Goal: Transaction & Acquisition: Purchase product/service

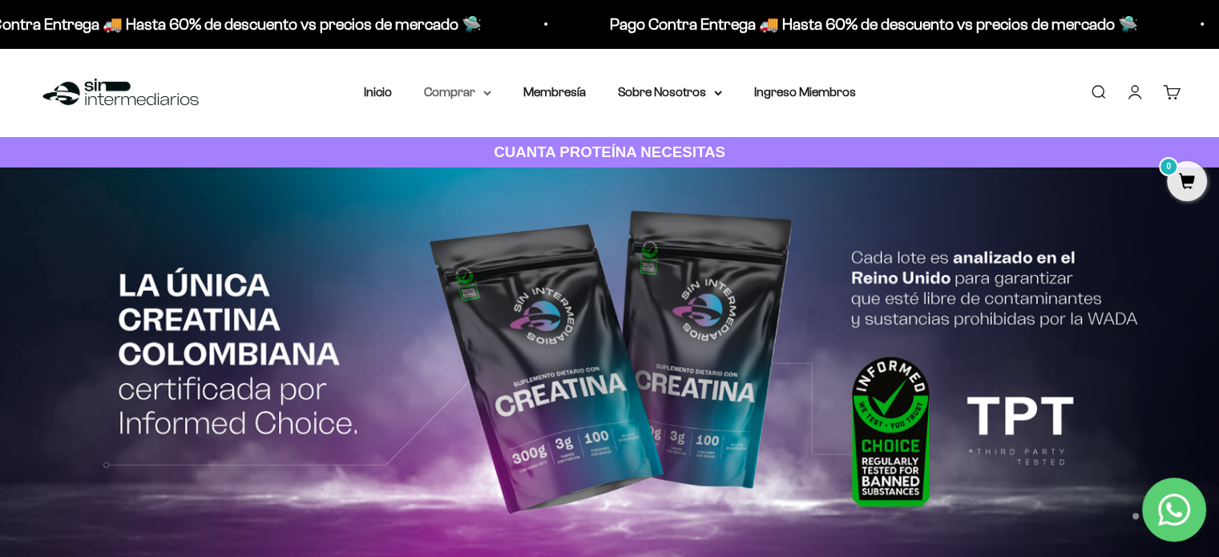
click at [466, 94] on summary "Comprar" at bounding box center [457, 92] width 67 height 21
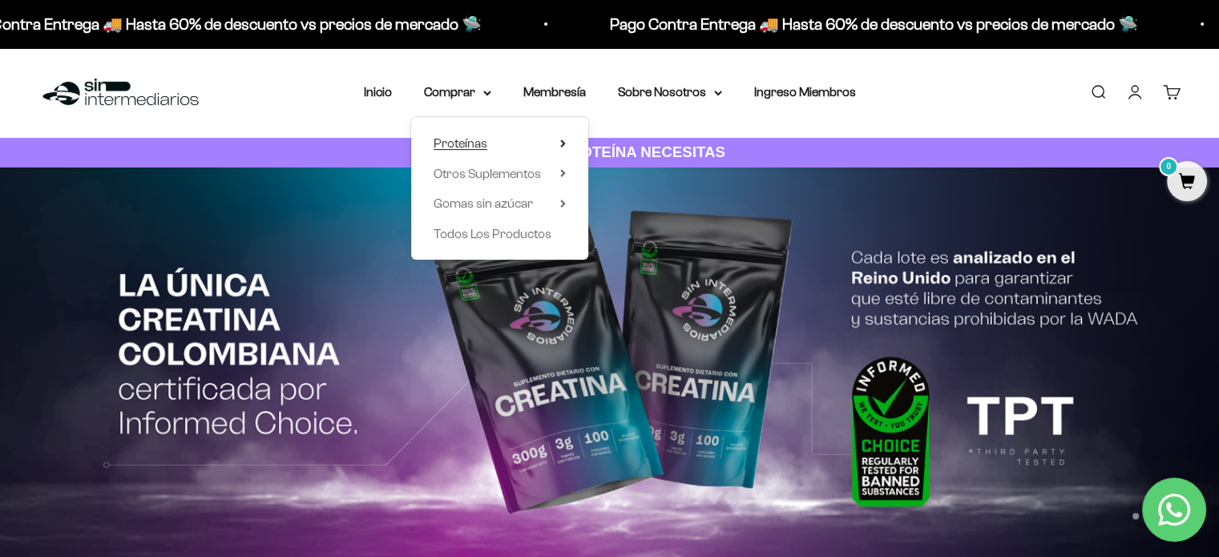
click at [478, 150] on span "Proteínas" at bounding box center [461, 143] width 54 height 21
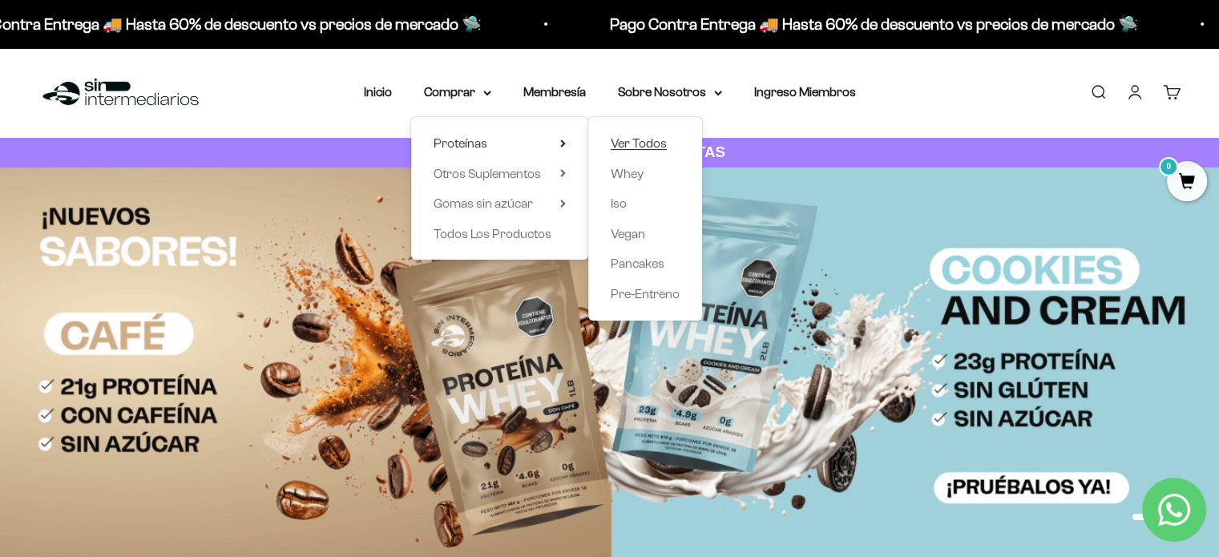
click at [641, 138] on span "Ver Todos" at bounding box center [639, 143] width 56 height 14
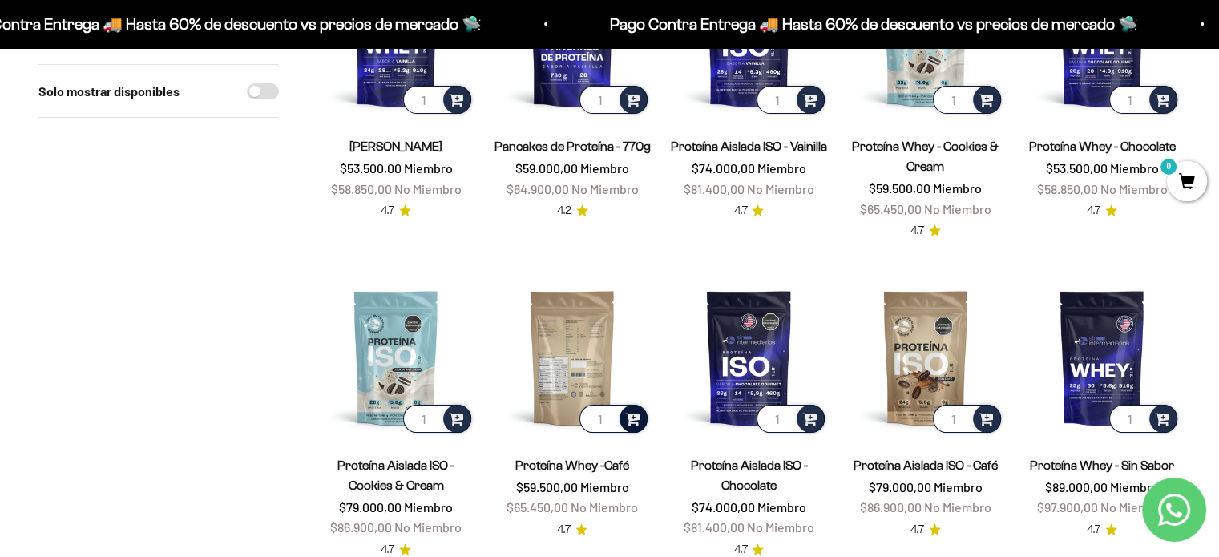
scroll to position [321, 0]
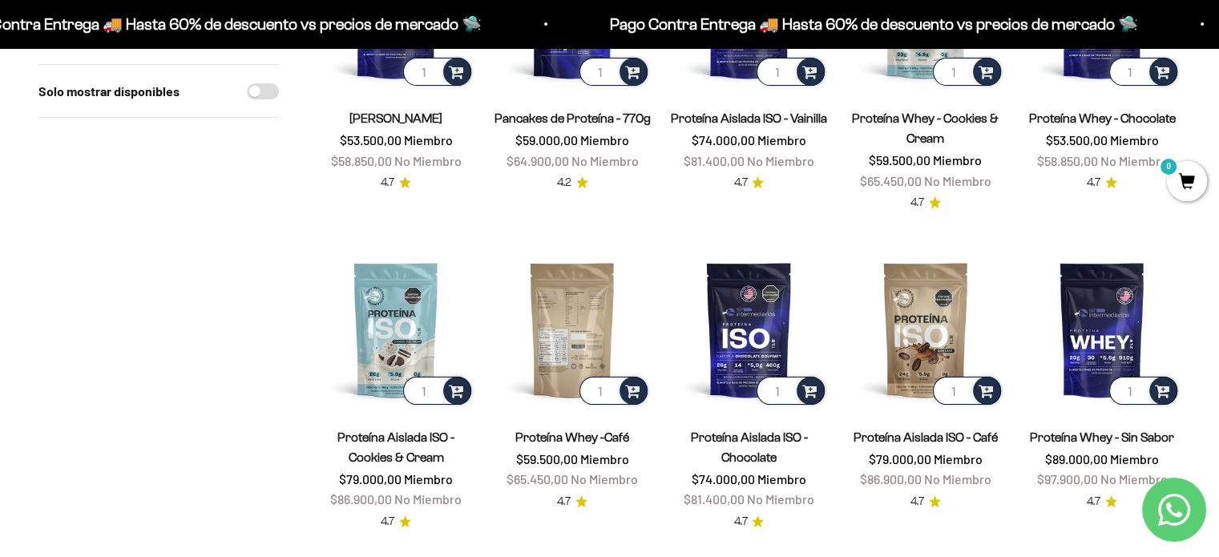
click at [584, 323] on img at bounding box center [572, 329] width 157 height 157
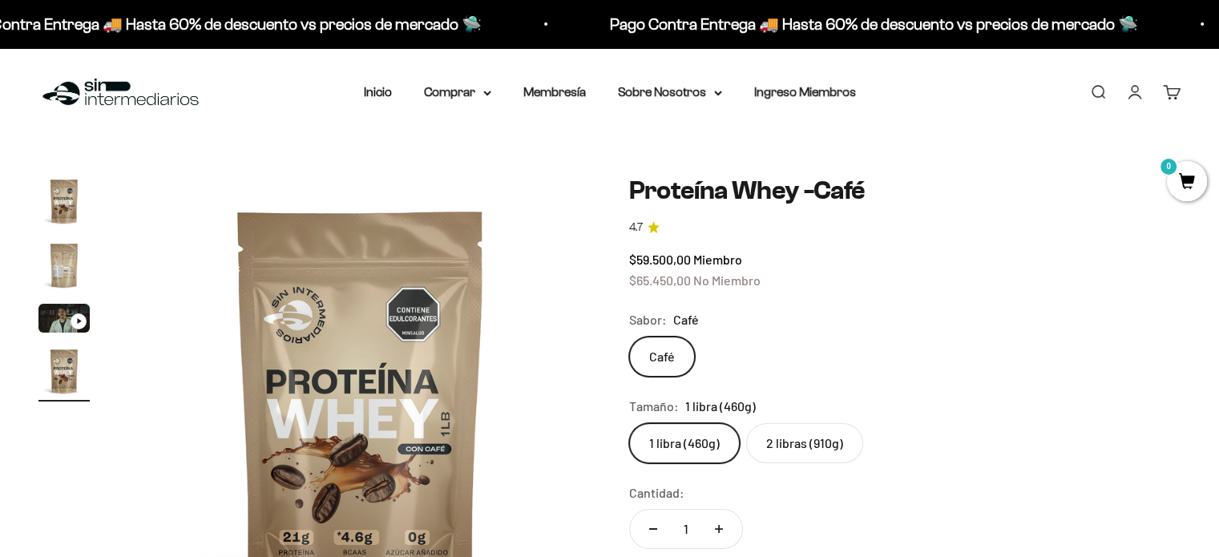
scroll to position [80, 0]
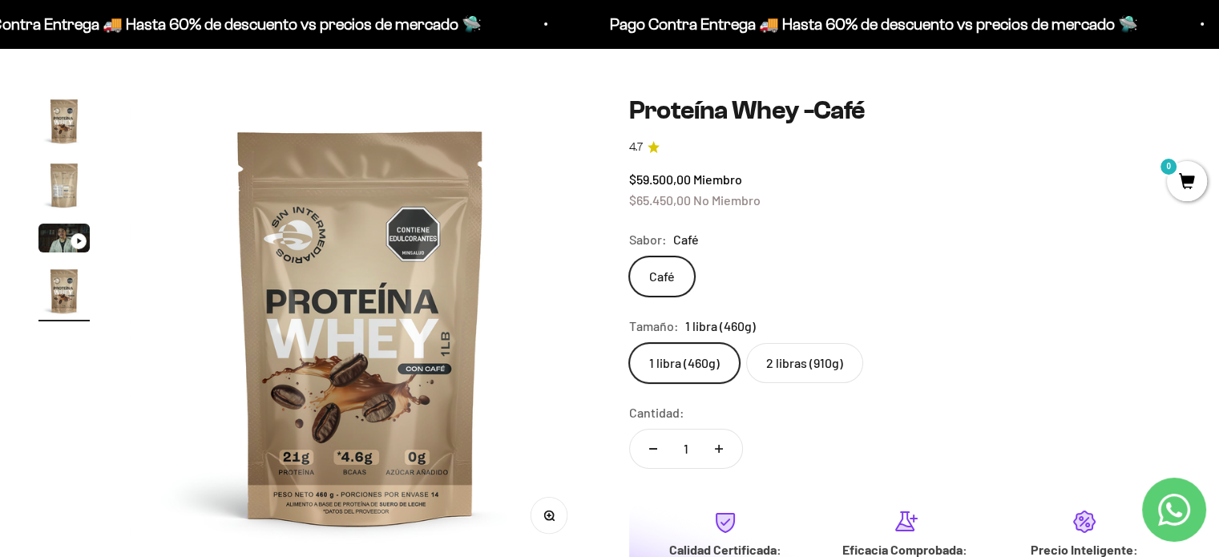
click at [802, 357] on label "2 libras (910g)" at bounding box center [804, 363] width 117 height 40
click at [629, 343] on input "2 libras (910g)" at bounding box center [628, 342] width 1 height 1
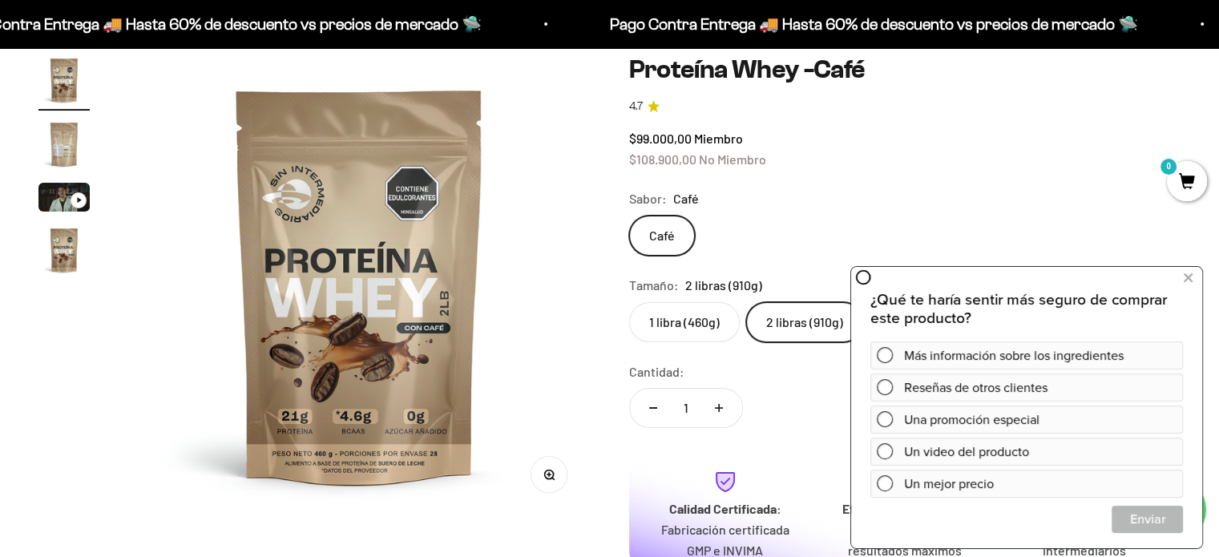
scroll to position [160, 0]
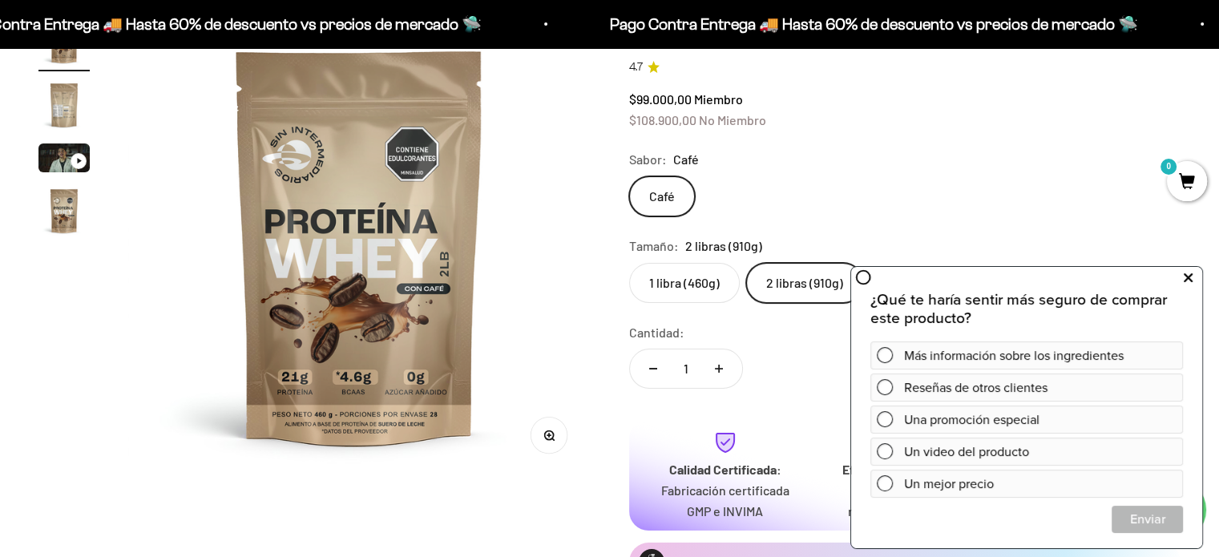
click at [1182, 280] on button at bounding box center [1187, 278] width 29 height 26
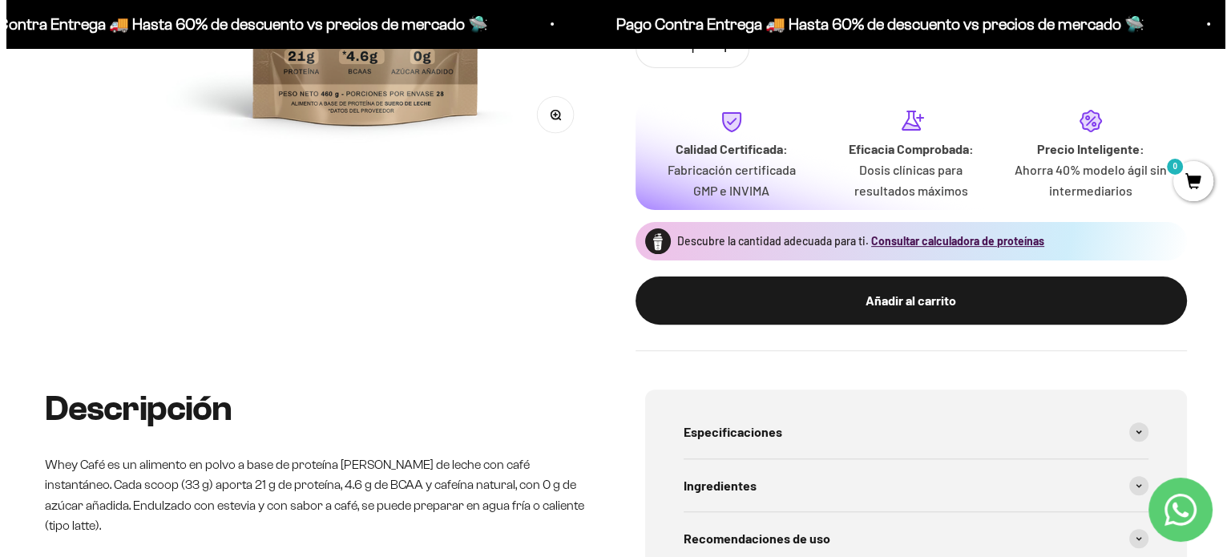
scroll to position [561, 0]
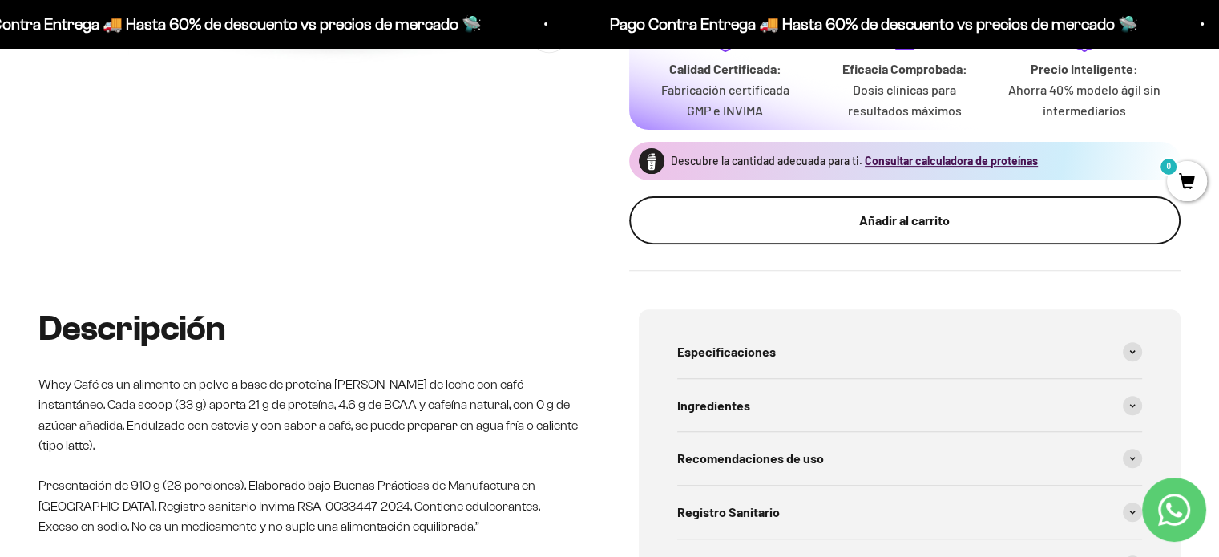
click at [923, 232] on button "Añadir al carrito" at bounding box center [905, 220] width 552 height 48
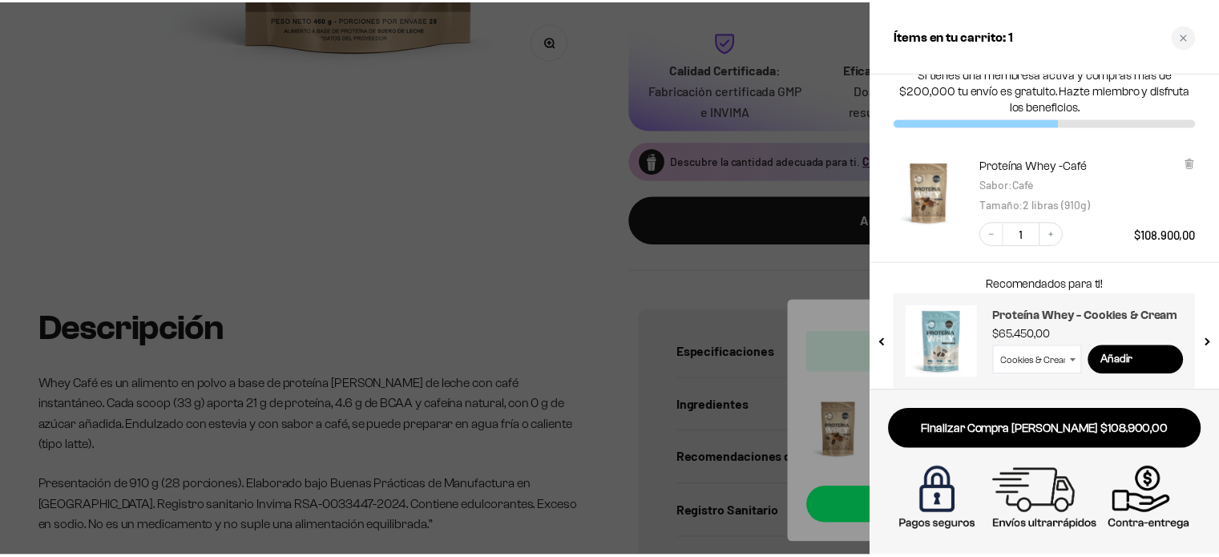
scroll to position [33, 0]
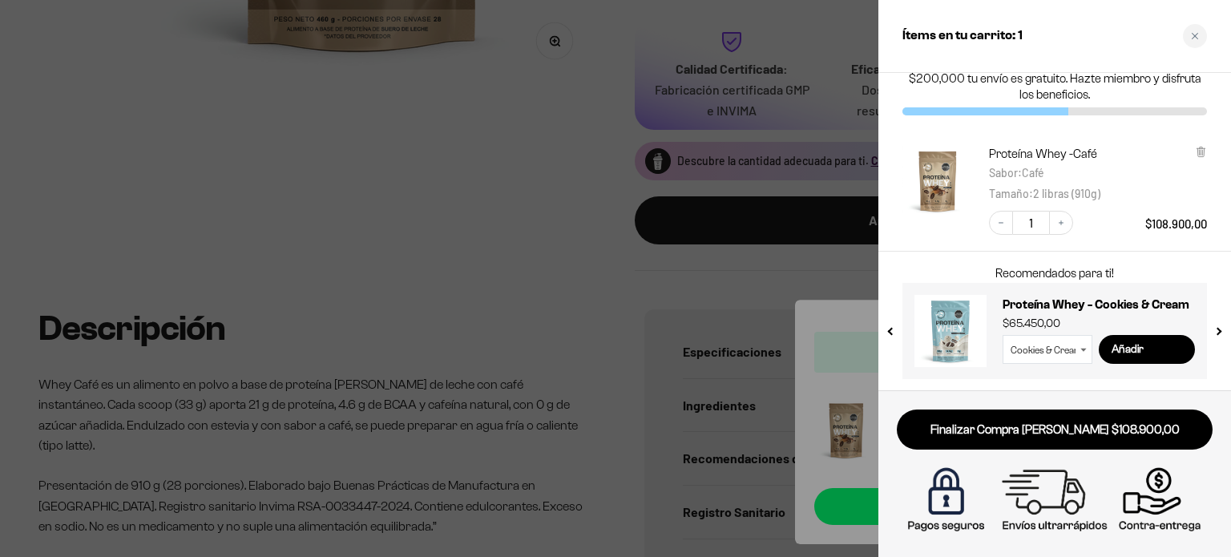
click at [496, 212] on div at bounding box center [615, 278] width 1231 height 557
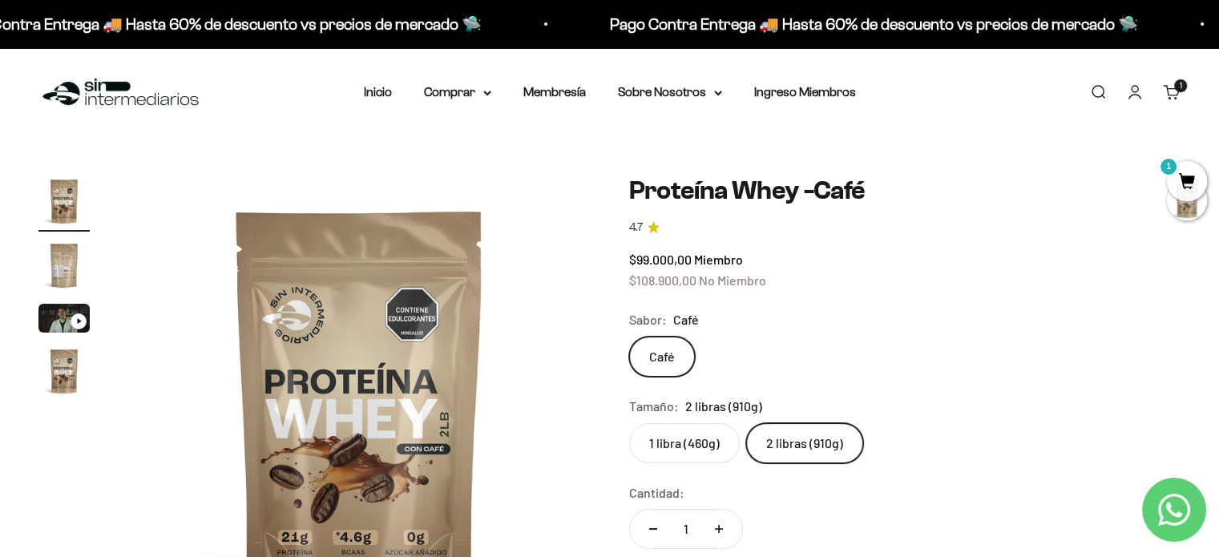
scroll to position [0, 0]
click at [457, 94] on summary "Comprar" at bounding box center [457, 92] width 67 height 21
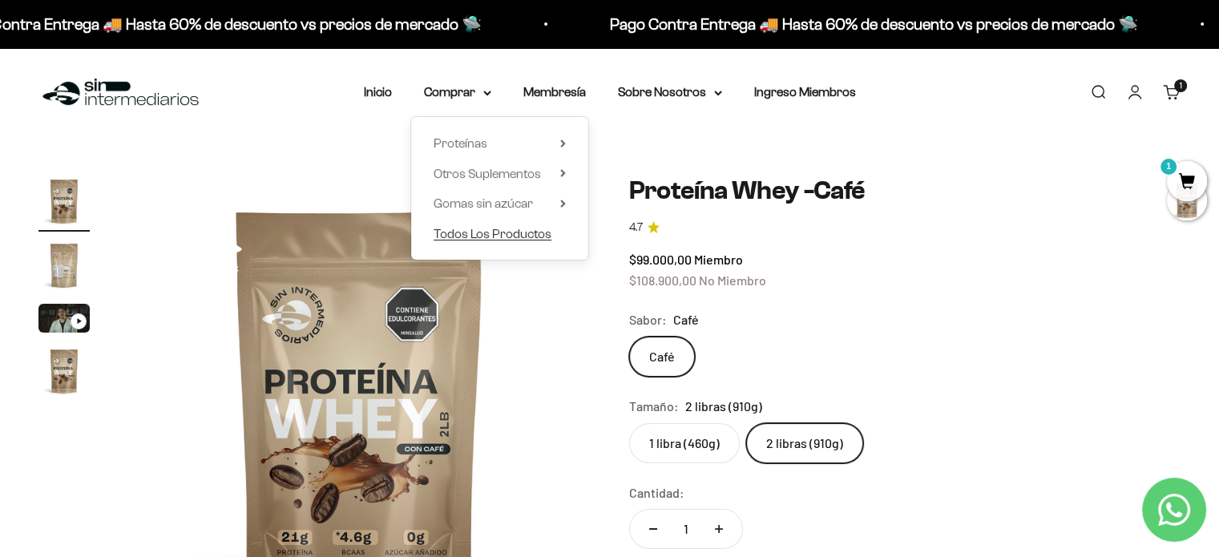
click at [497, 237] on span "Todos Los Productos" at bounding box center [493, 234] width 118 height 14
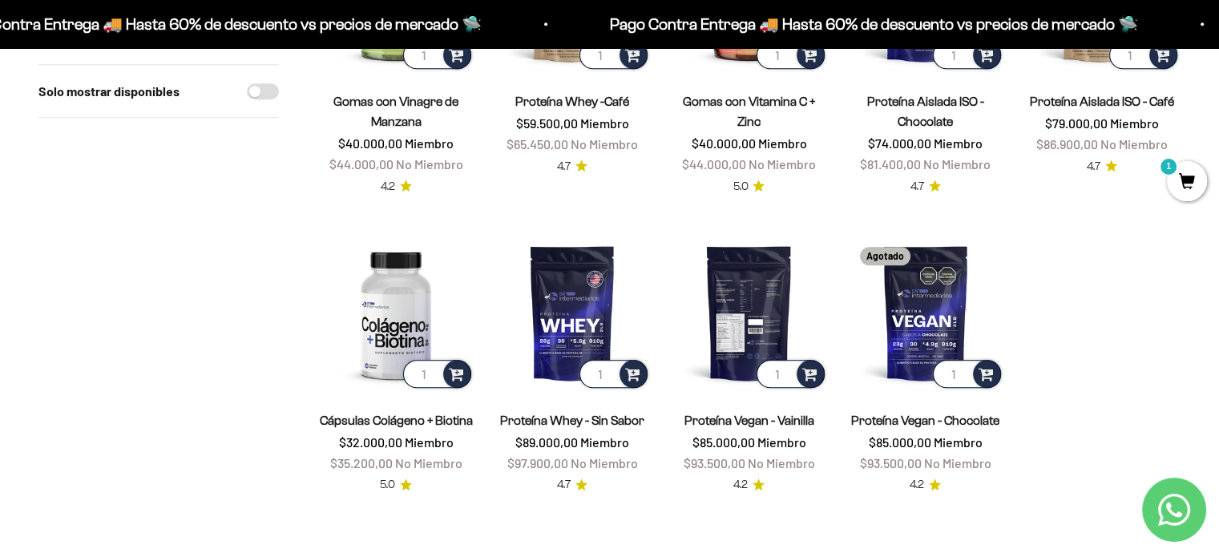
scroll to position [1363, 0]
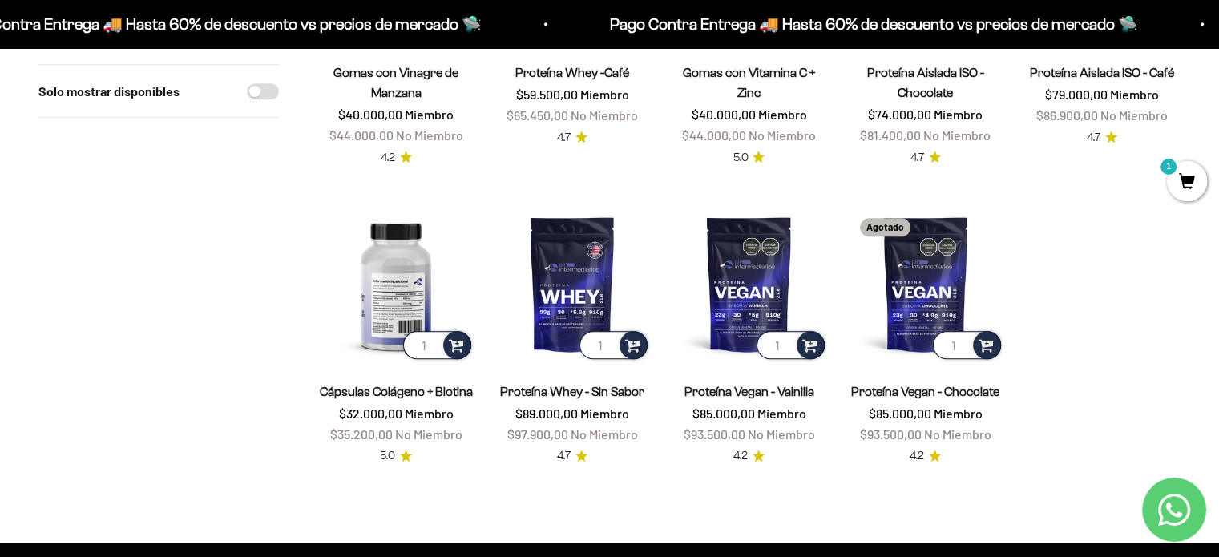
click at [389, 233] on img at bounding box center [395, 283] width 157 height 157
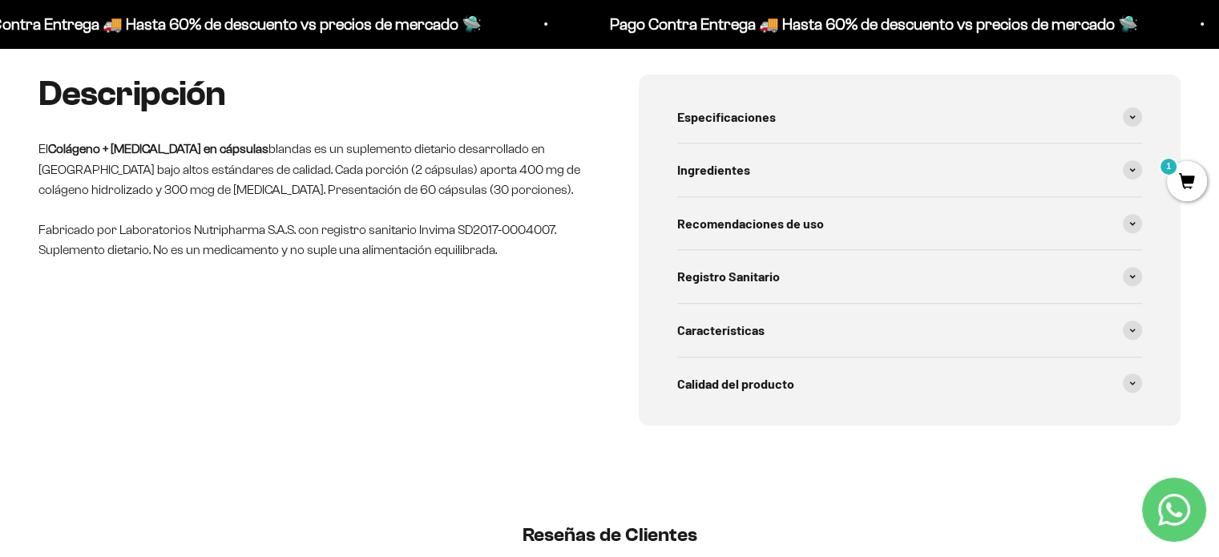
scroll to position [641, 0]
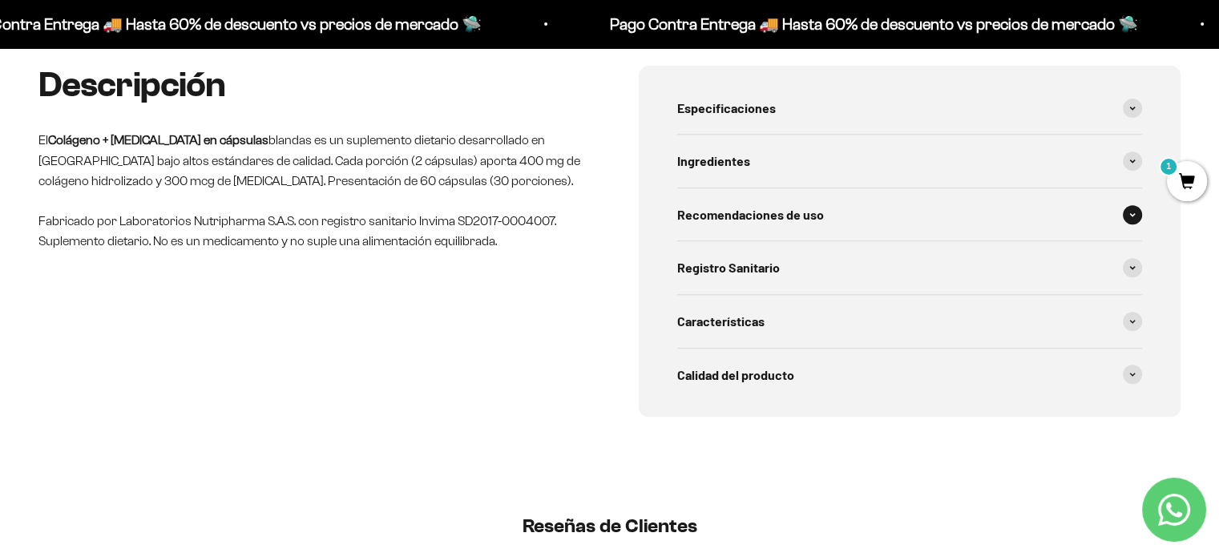
click at [1134, 217] on span at bounding box center [1132, 214] width 19 height 19
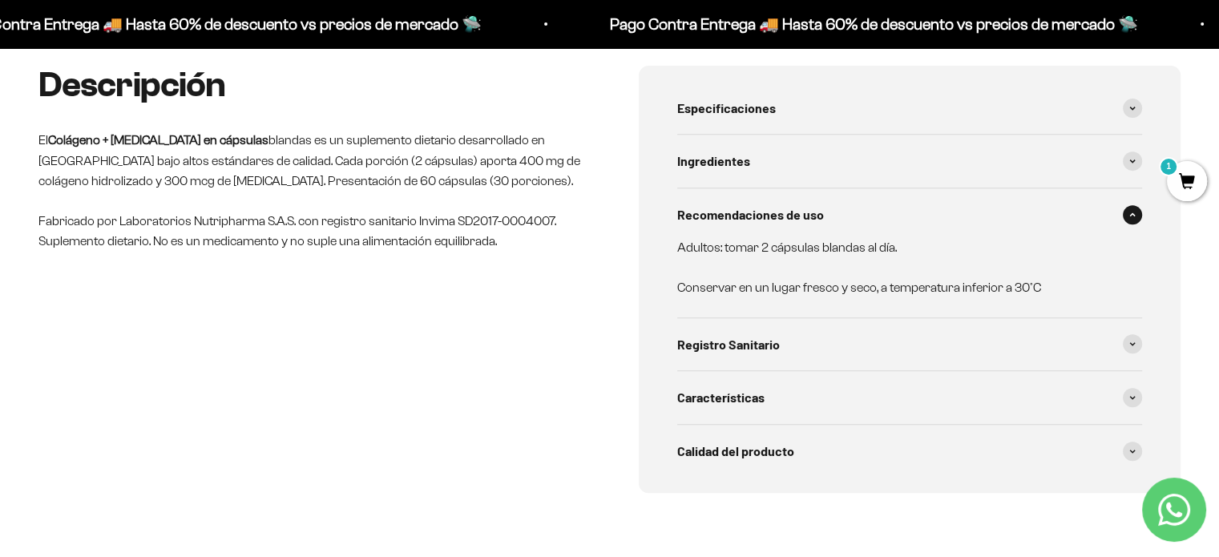
click at [1134, 217] on span at bounding box center [1132, 214] width 19 height 19
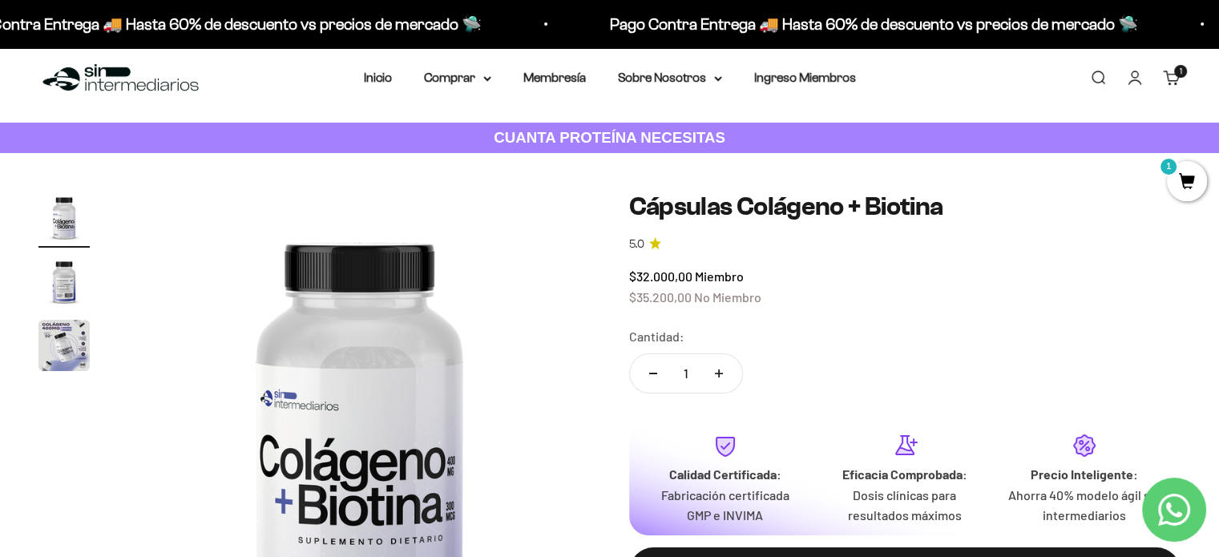
scroll to position [0, 0]
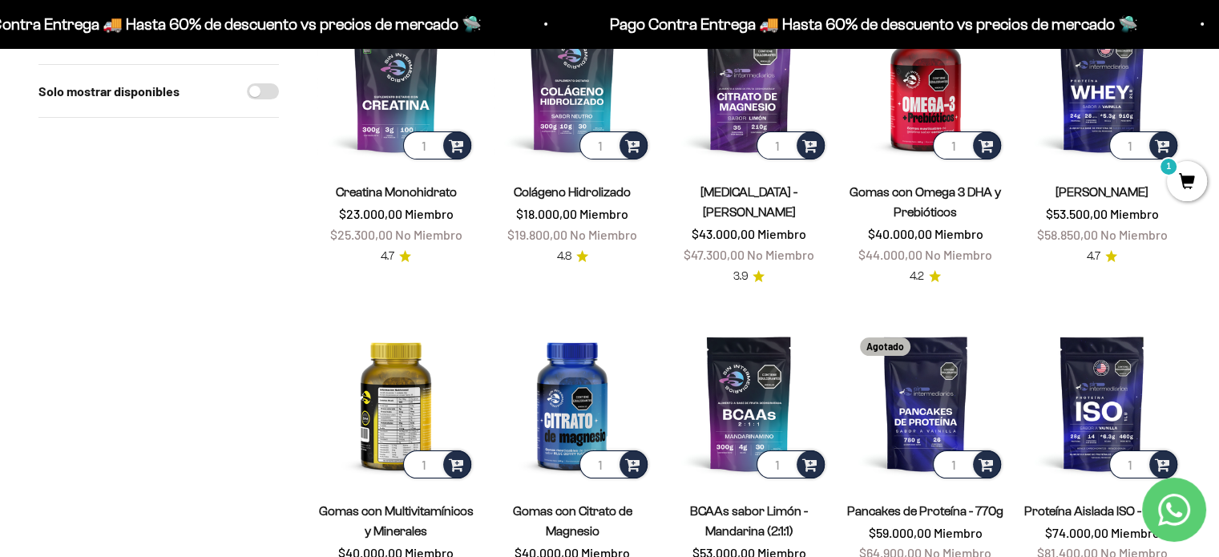
scroll to position [80, 0]
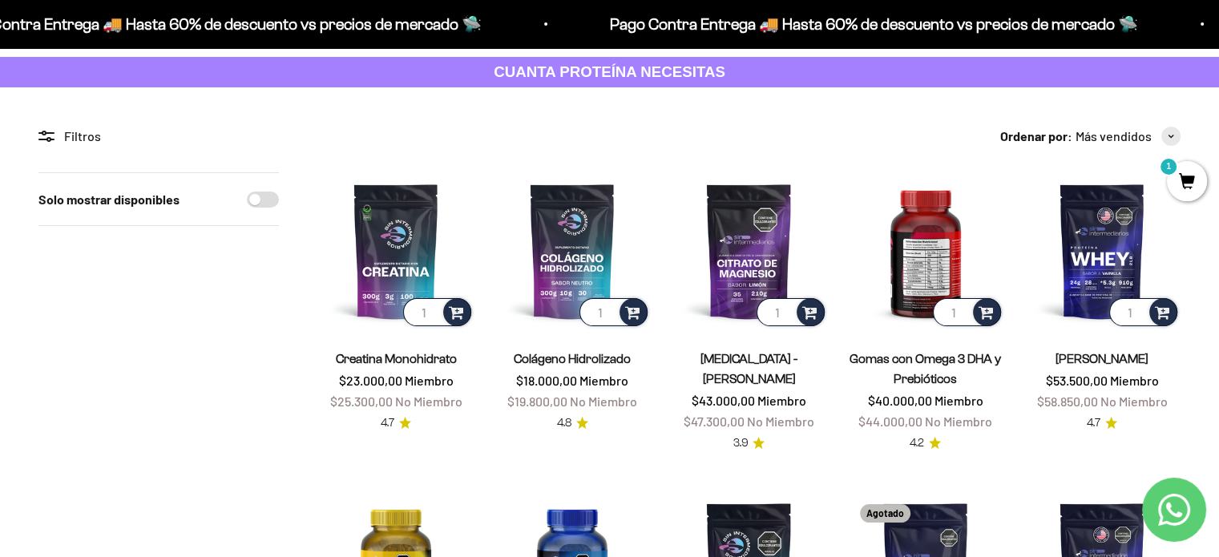
click at [915, 267] on img at bounding box center [925, 250] width 157 height 157
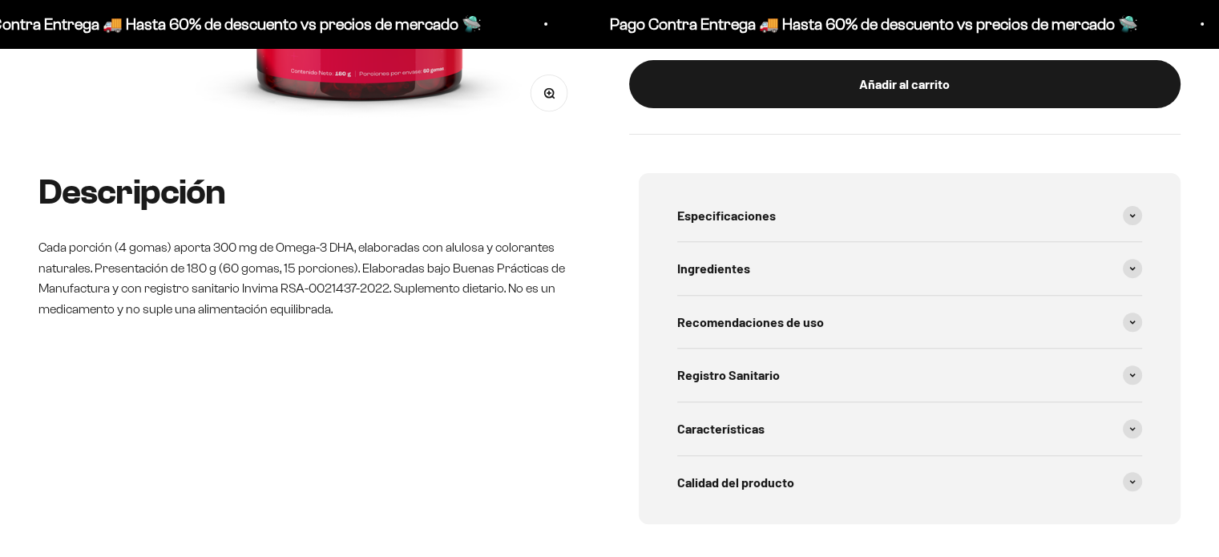
scroll to position [561, 0]
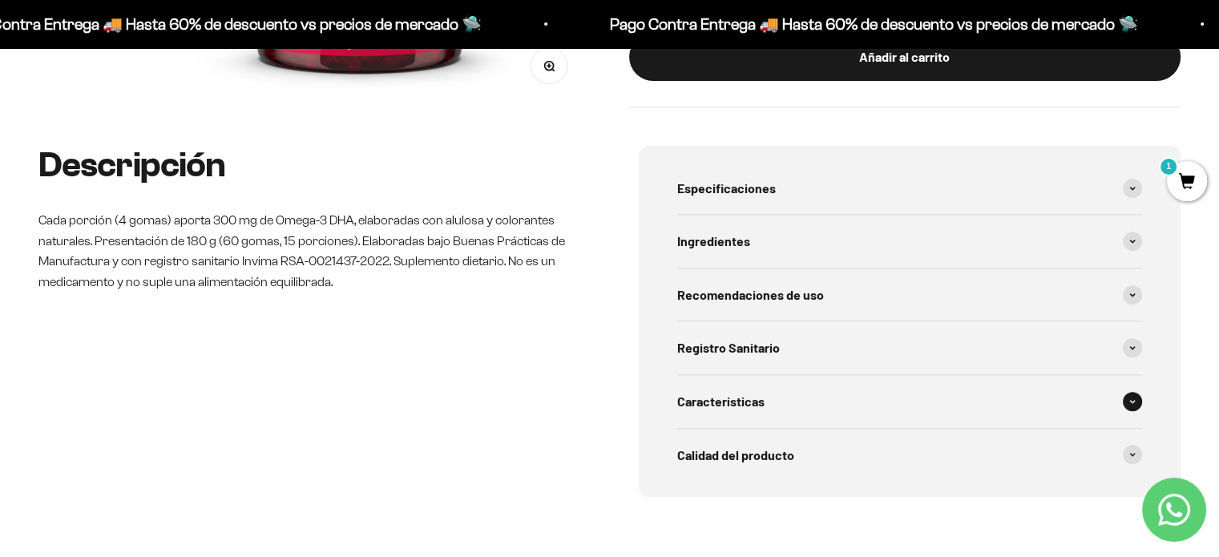
click at [834, 397] on div "Características" at bounding box center [910, 401] width 466 height 53
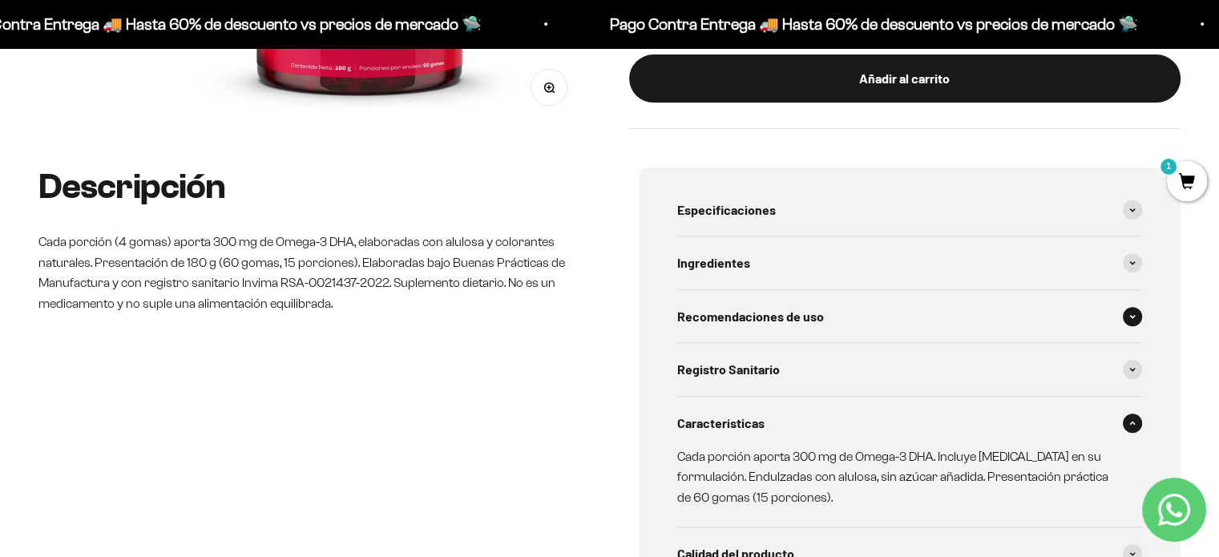
scroll to position [481, 0]
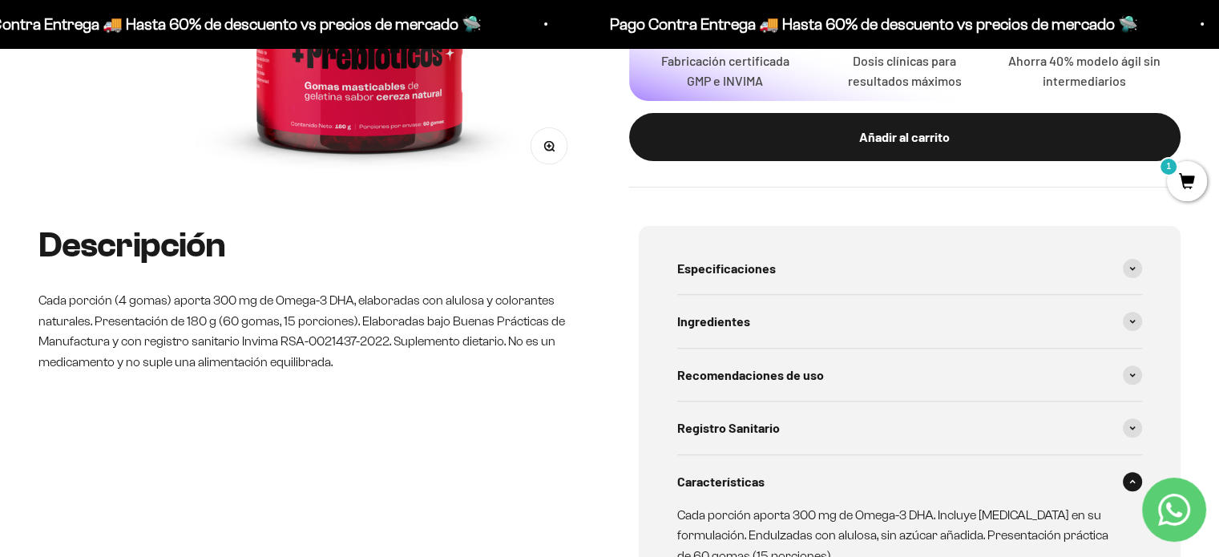
click at [984, 467] on div "Características" at bounding box center [910, 481] width 466 height 53
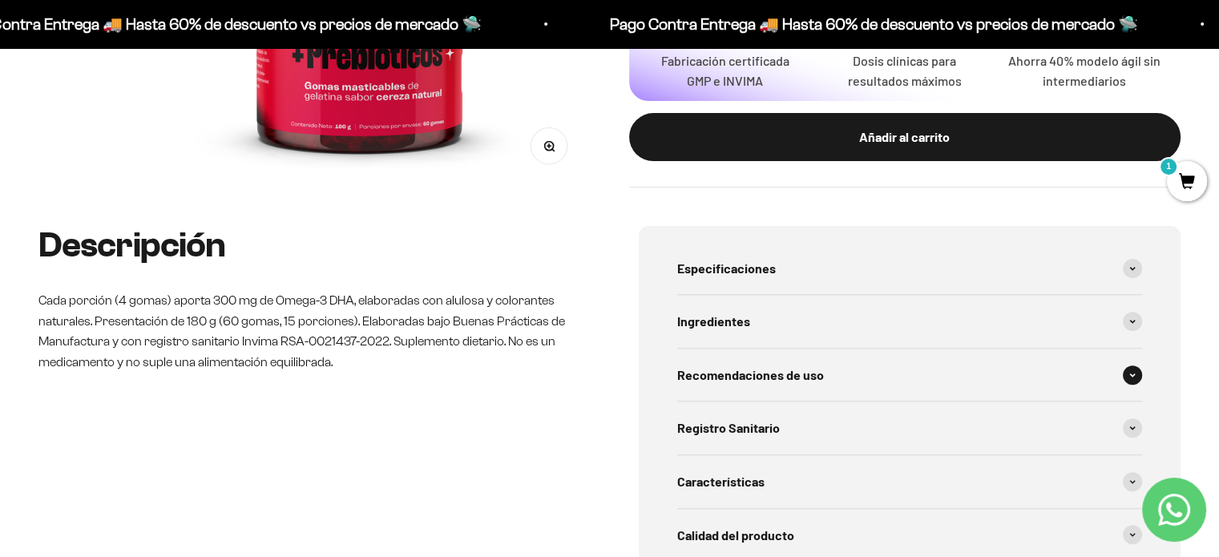
click at [822, 382] on div "Recomendaciones de uso" at bounding box center [910, 375] width 466 height 53
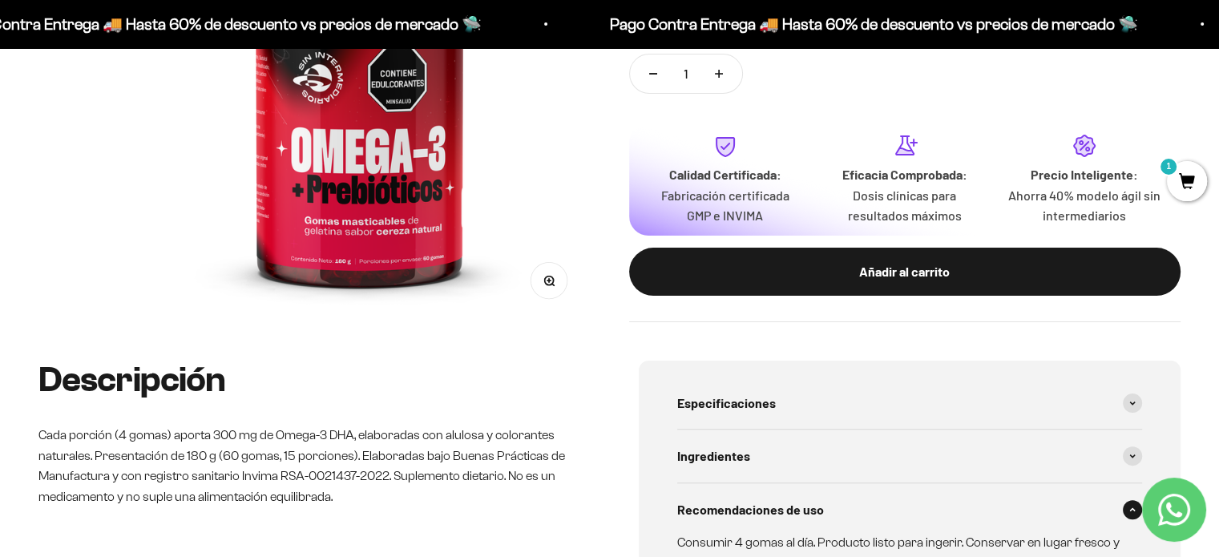
scroll to position [160, 0]
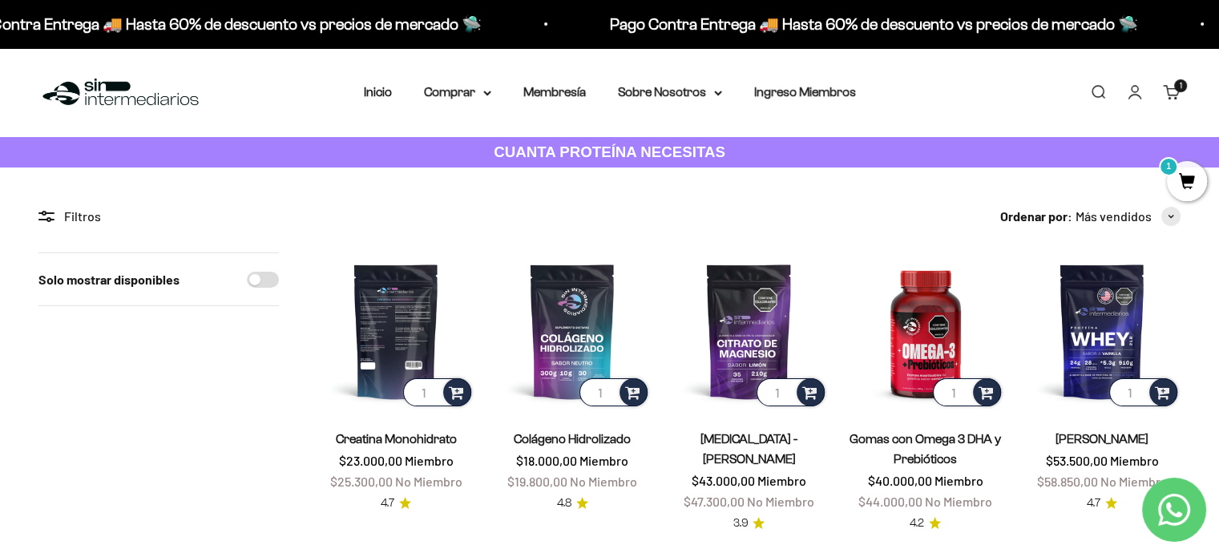
click at [416, 318] on img at bounding box center [395, 330] width 157 height 157
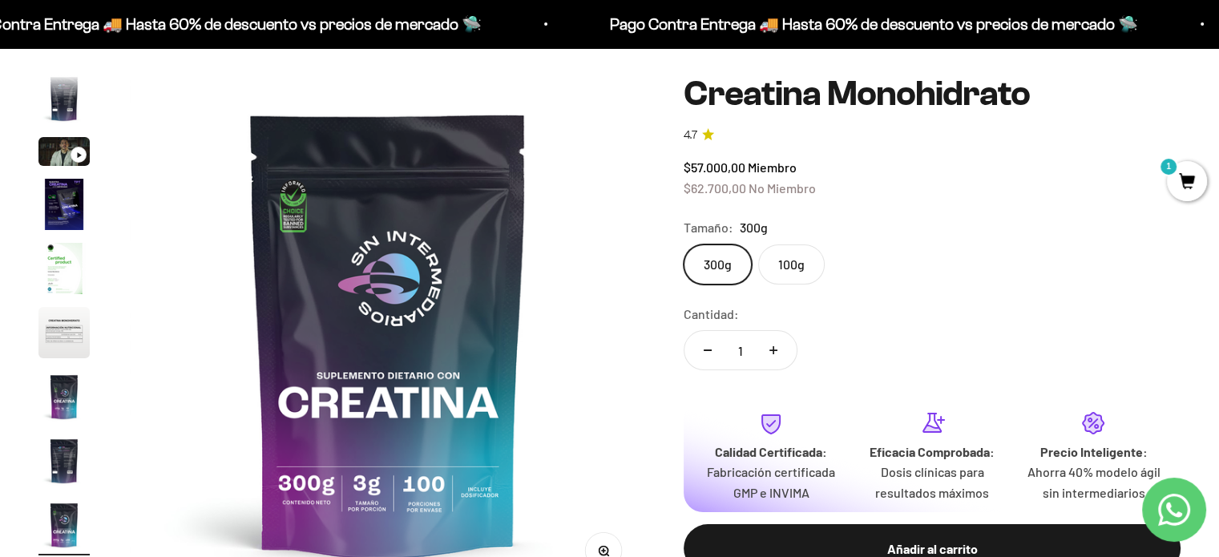
scroll to position [160, 0]
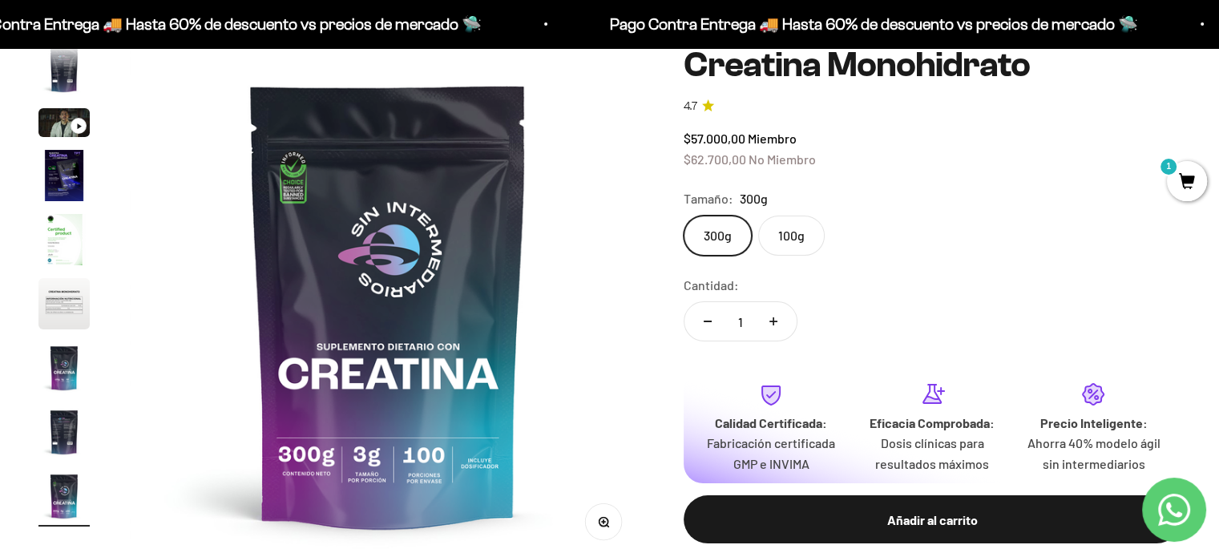
click at [795, 235] on label "100g" at bounding box center [791, 236] width 67 height 40
click at [684, 216] on input "100g" at bounding box center [683, 215] width 1 height 1
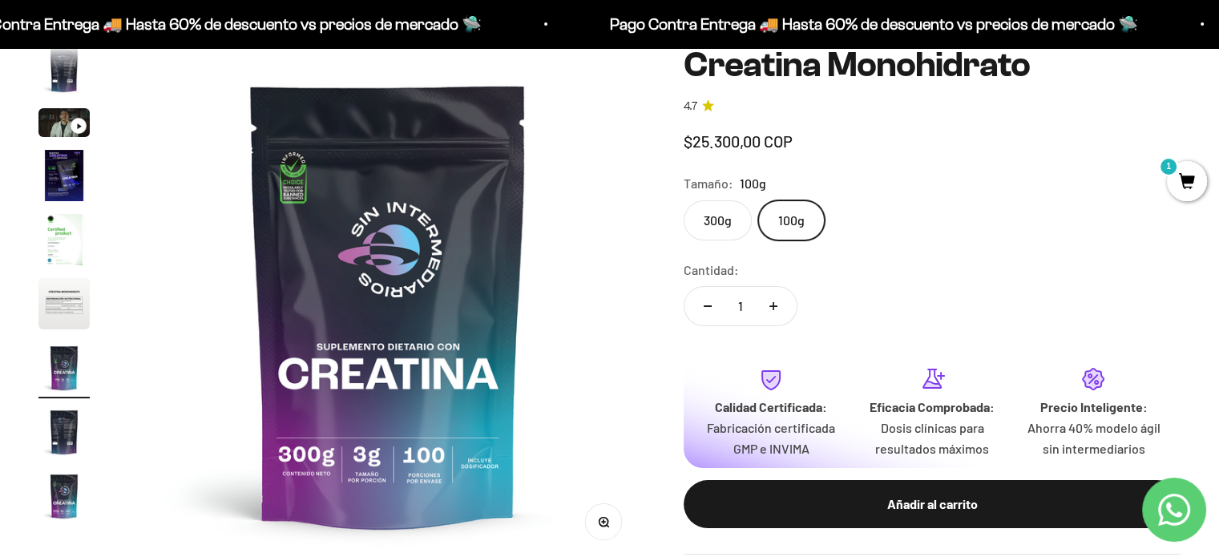
scroll to position [0, 3218]
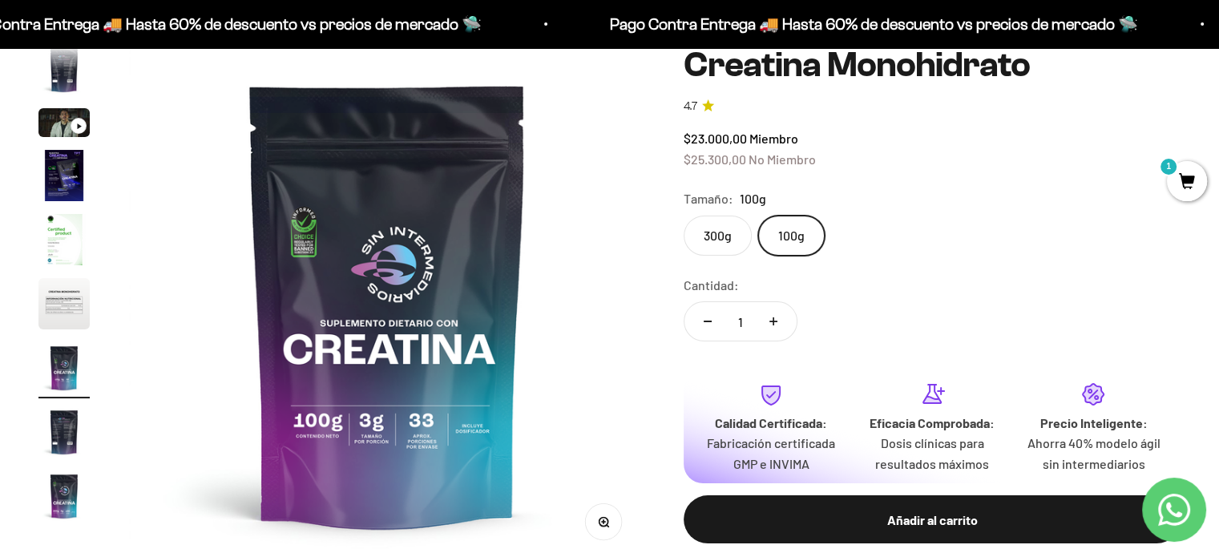
click at [724, 238] on label "300g" at bounding box center [718, 236] width 68 height 40
click at [684, 216] on input "300g" at bounding box center [683, 215] width 1 height 1
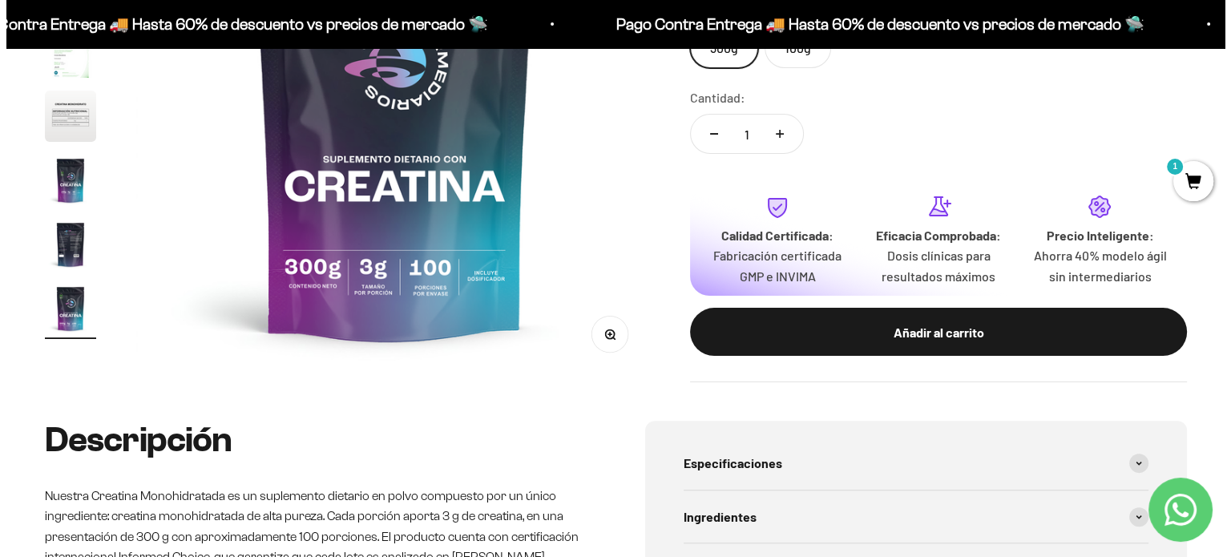
scroll to position [321, 0]
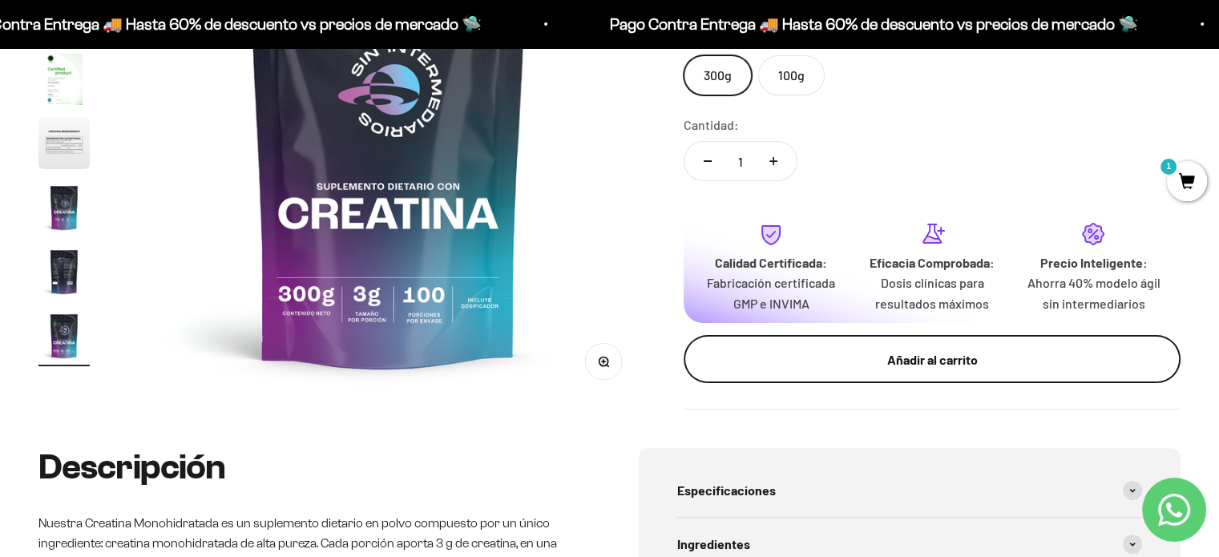
click at [898, 349] on div "Añadir al carrito" at bounding box center [932, 359] width 433 height 21
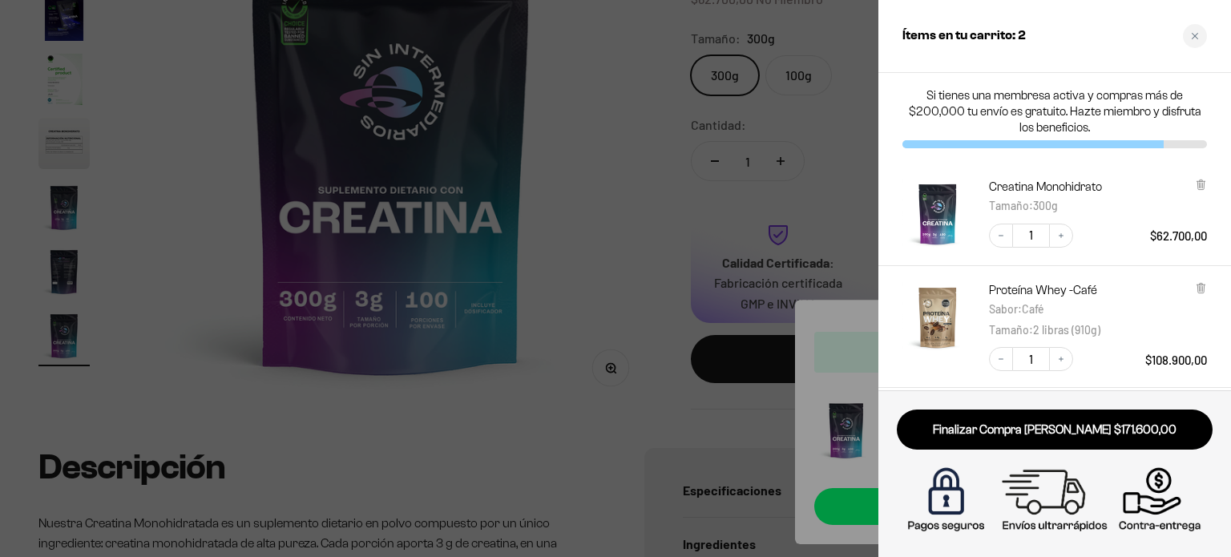
click at [568, 415] on div at bounding box center [615, 278] width 1231 height 557
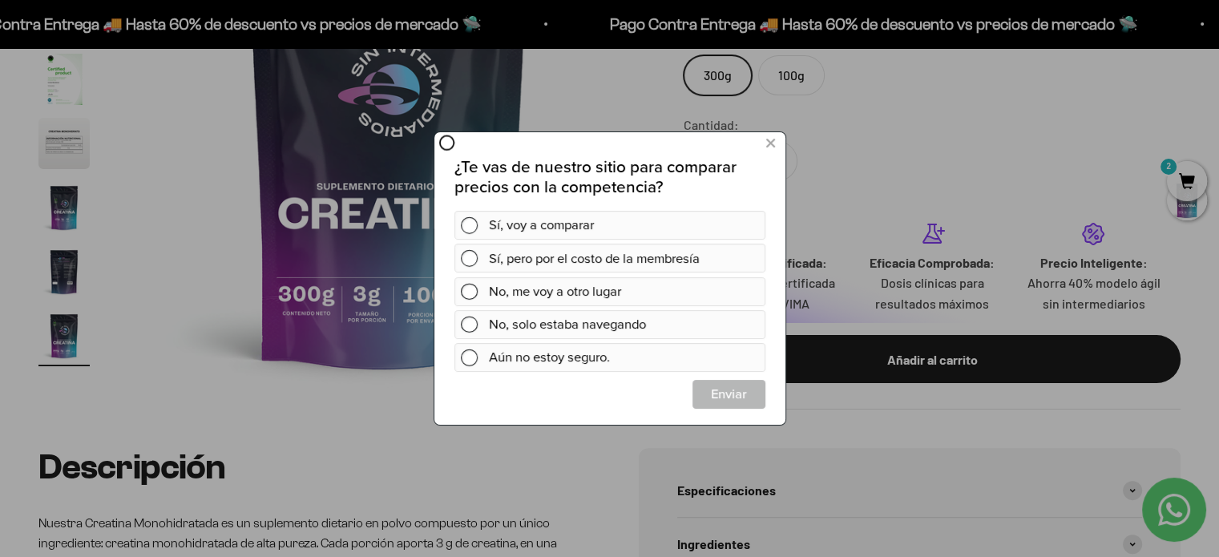
scroll to position [0, 0]
click at [474, 349] on div "Aún no estoy seguro." at bounding box center [610, 357] width 312 height 29
click at [708, 390] on span "Enviar" at bounding box center [728, 394] width 71 height 29
